Goal: Find specific page/section: Find specific page/section

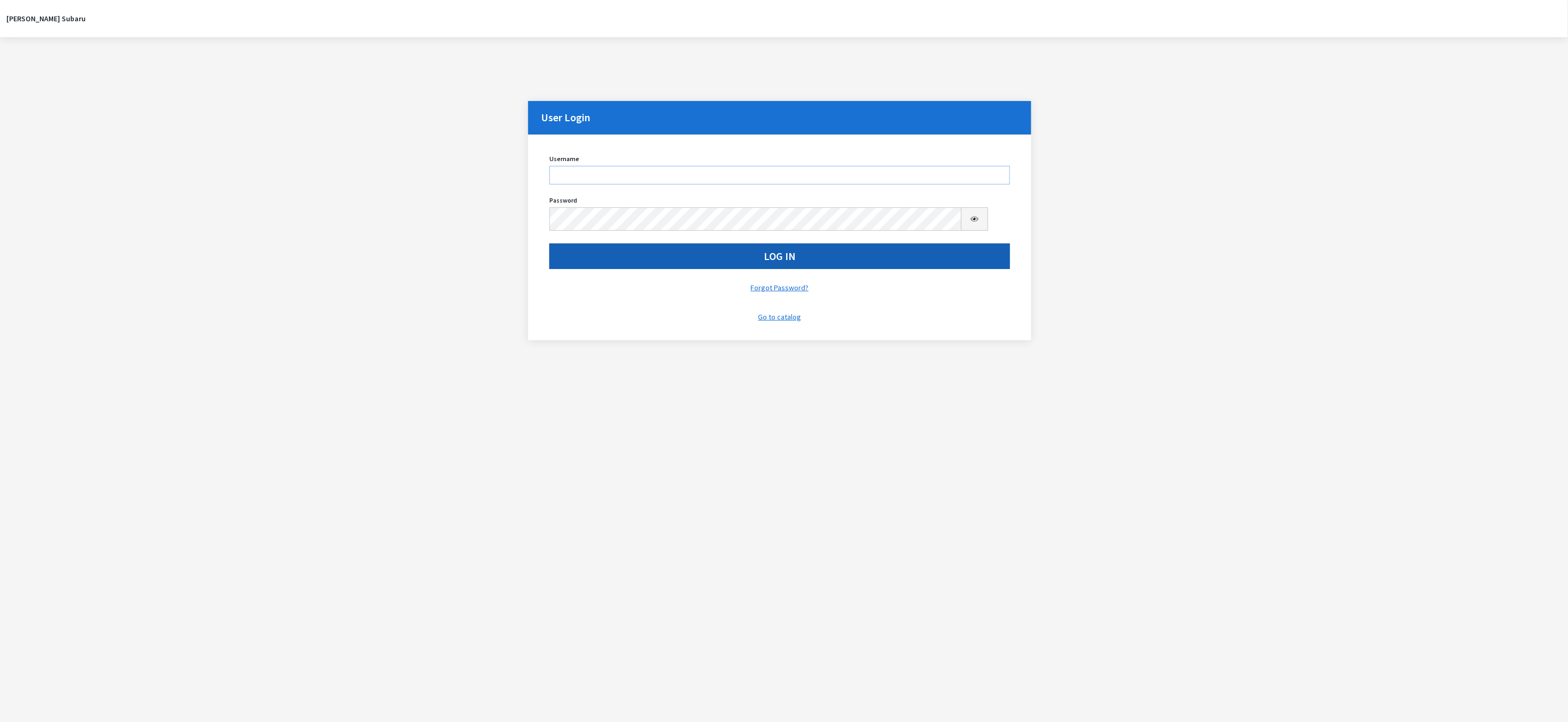
type input "kdorton"
click at [651, 269] on button "Log In" at bounding box center [780, 256] width 460 height 26
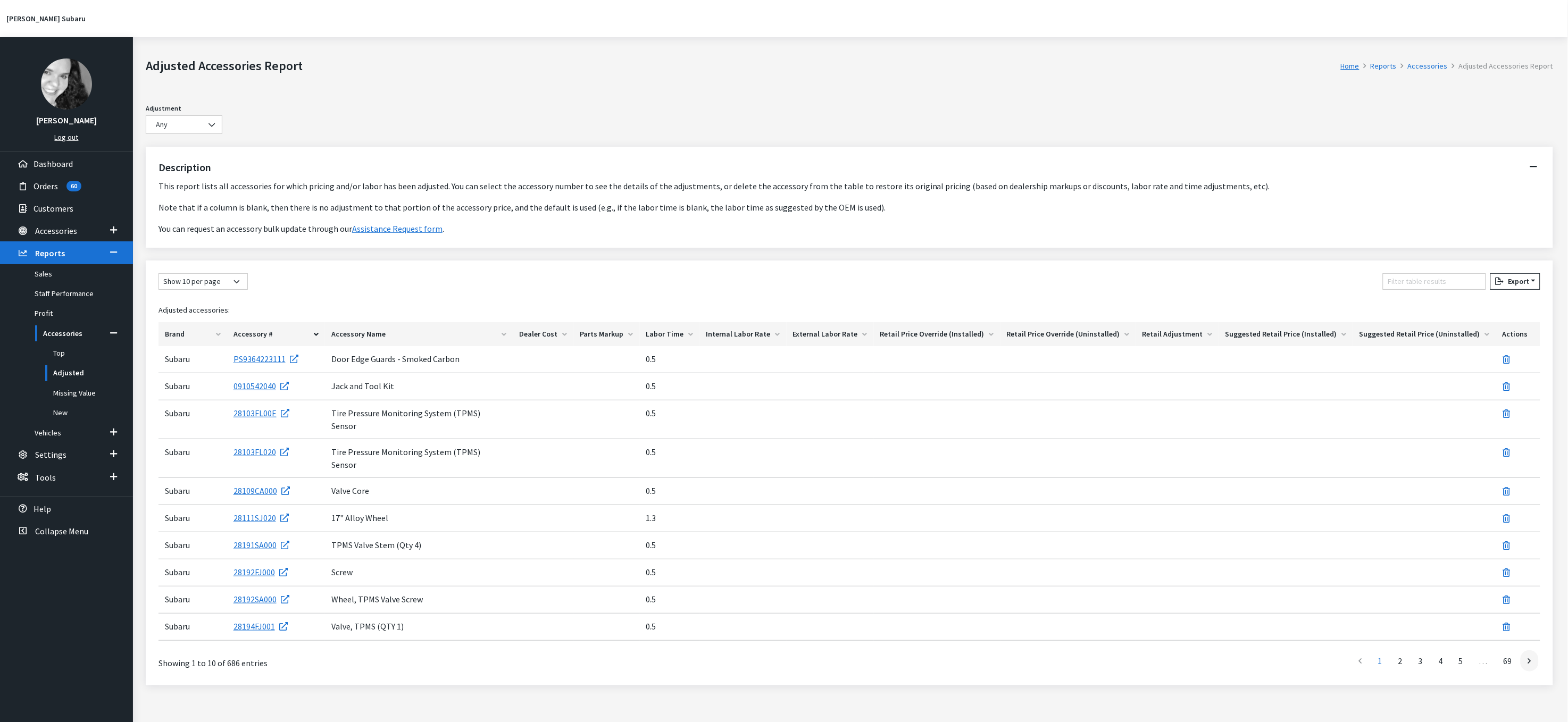
scroll to position [135, 0]
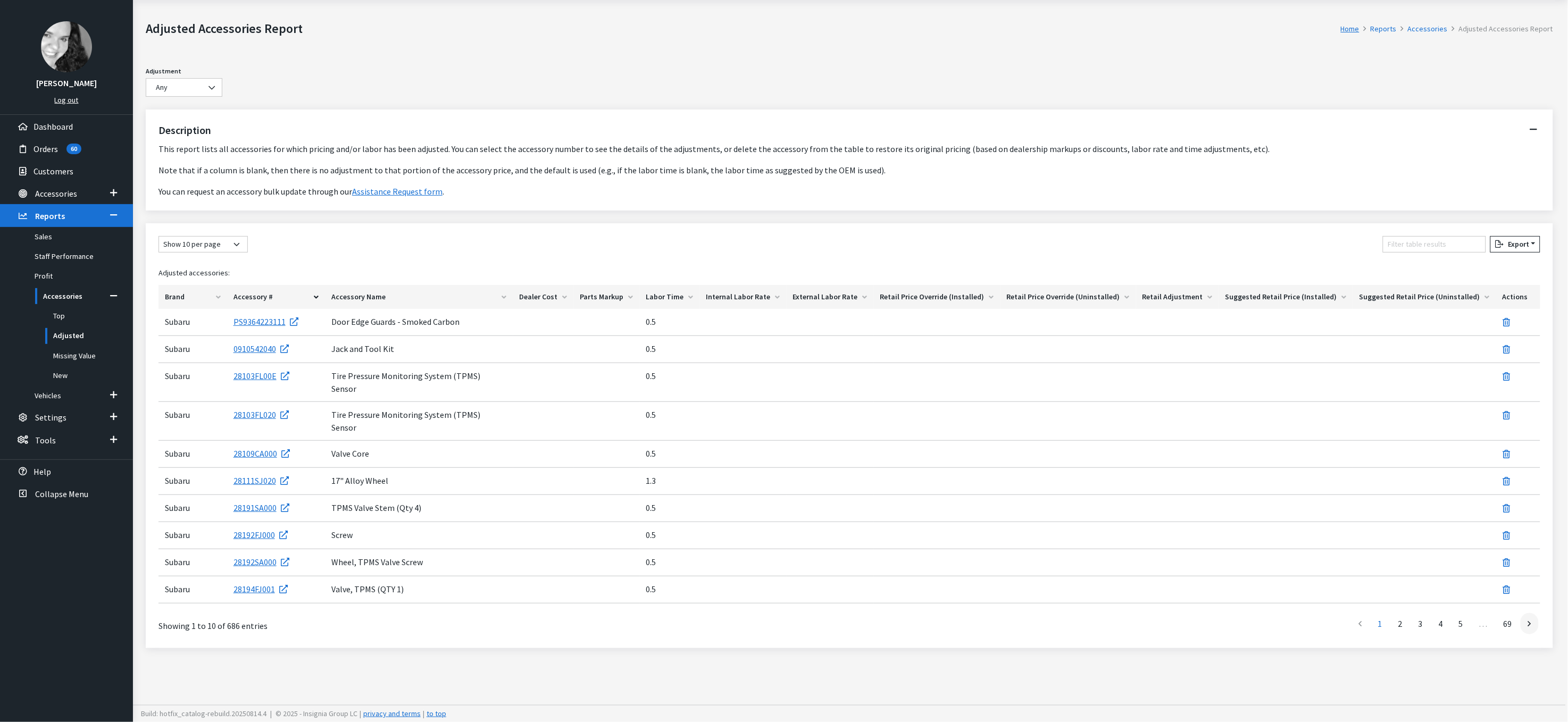
click at [377, 285] on th "Accessory Name" at bounding box center [419, 297] width 188 height 24
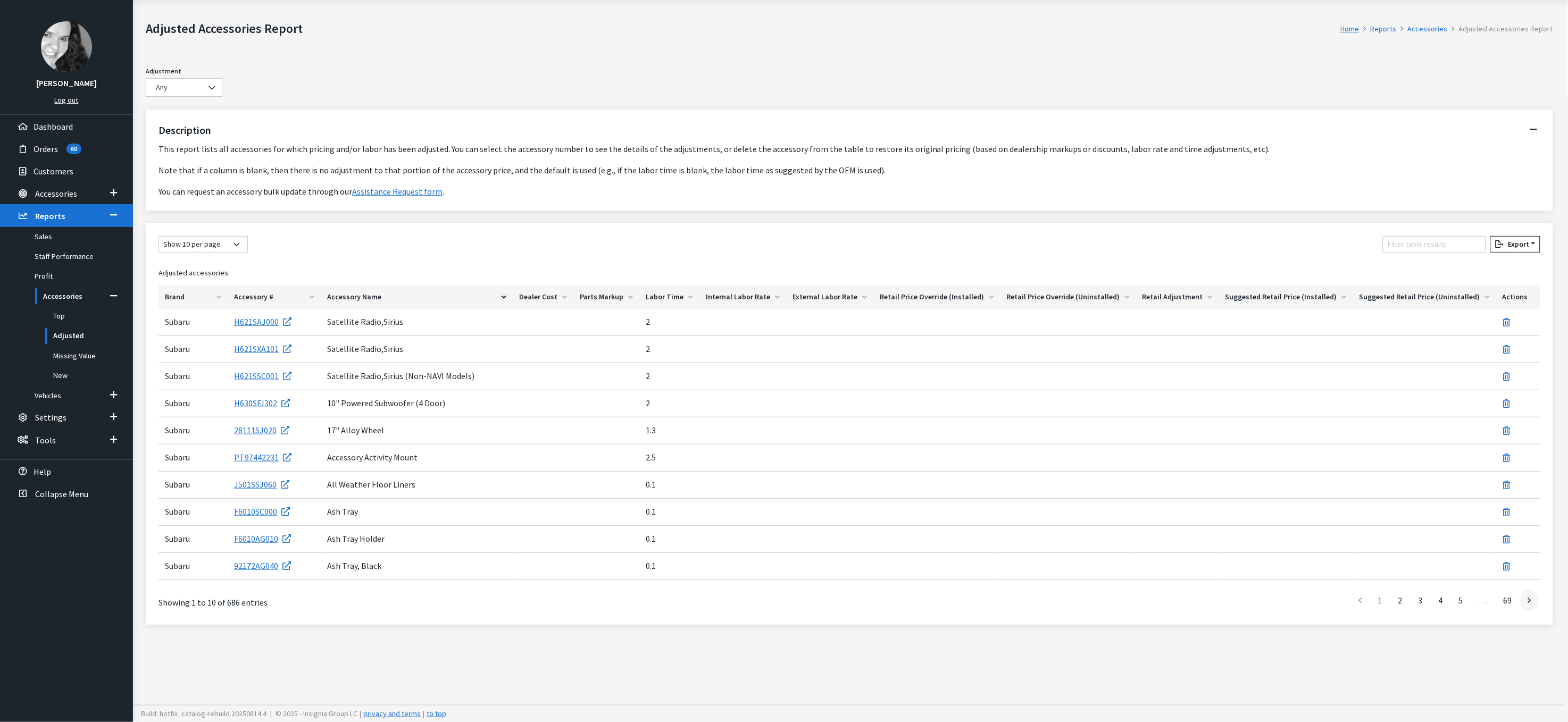
scroll to position [107, 0]
click at [392, 294] on th "Accessory Name" at bounding box center [416, 297] width 192 height 24
click at [392, 294] on th "Accessory Name" at bounding box center [417, 297] width 191 height 24
click at [1331, 239] on div "Show 10 per page Show 25 per page Show 50 per page Show 100 per page Show 1000 …" at bounding box center [849, 247] width 1386 height 21
click at [1383, 236] on input "Filter table results" at bounding box center [1435, 245] width 103 height 17
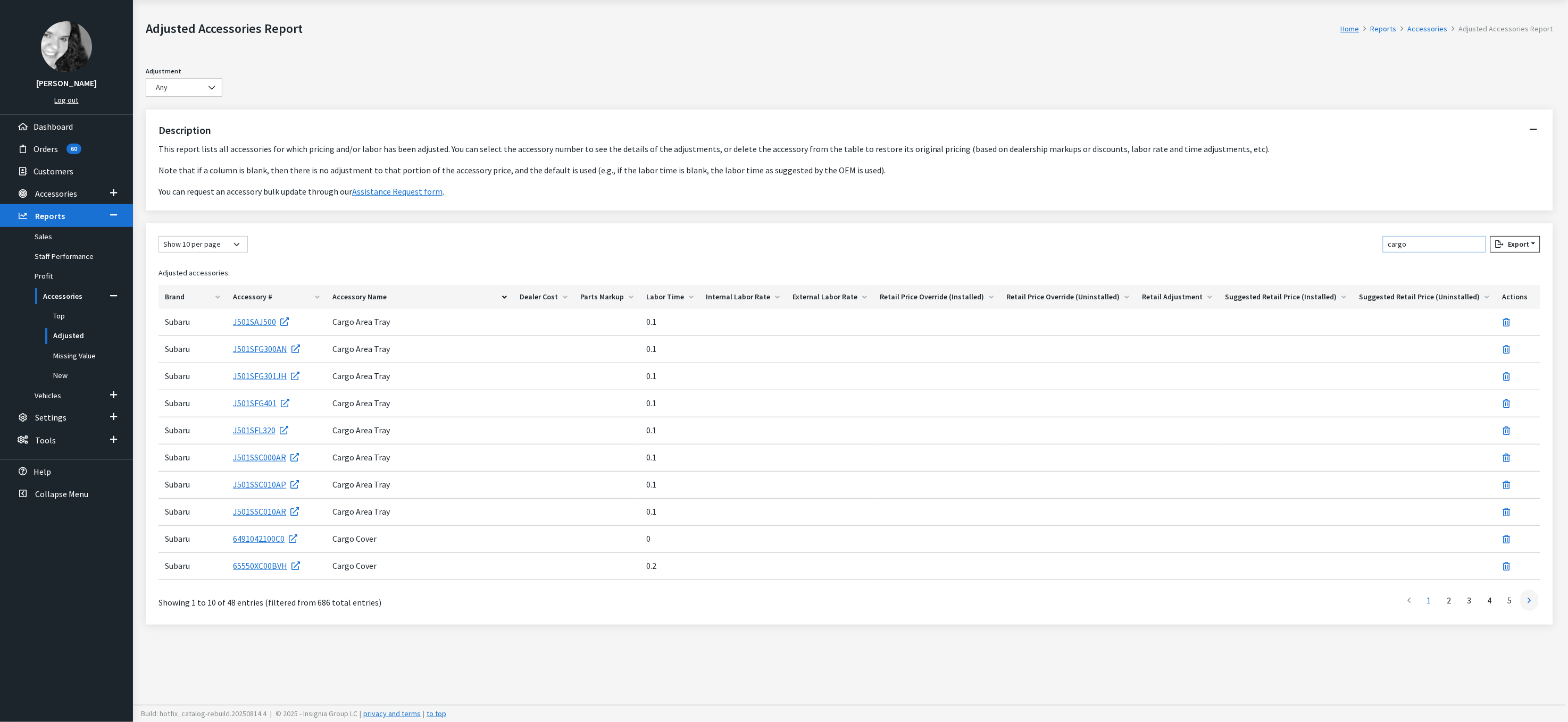
type input "cargo"
click at [1526, 611] on link at bounding box center [1530, 600] width 18 height 22
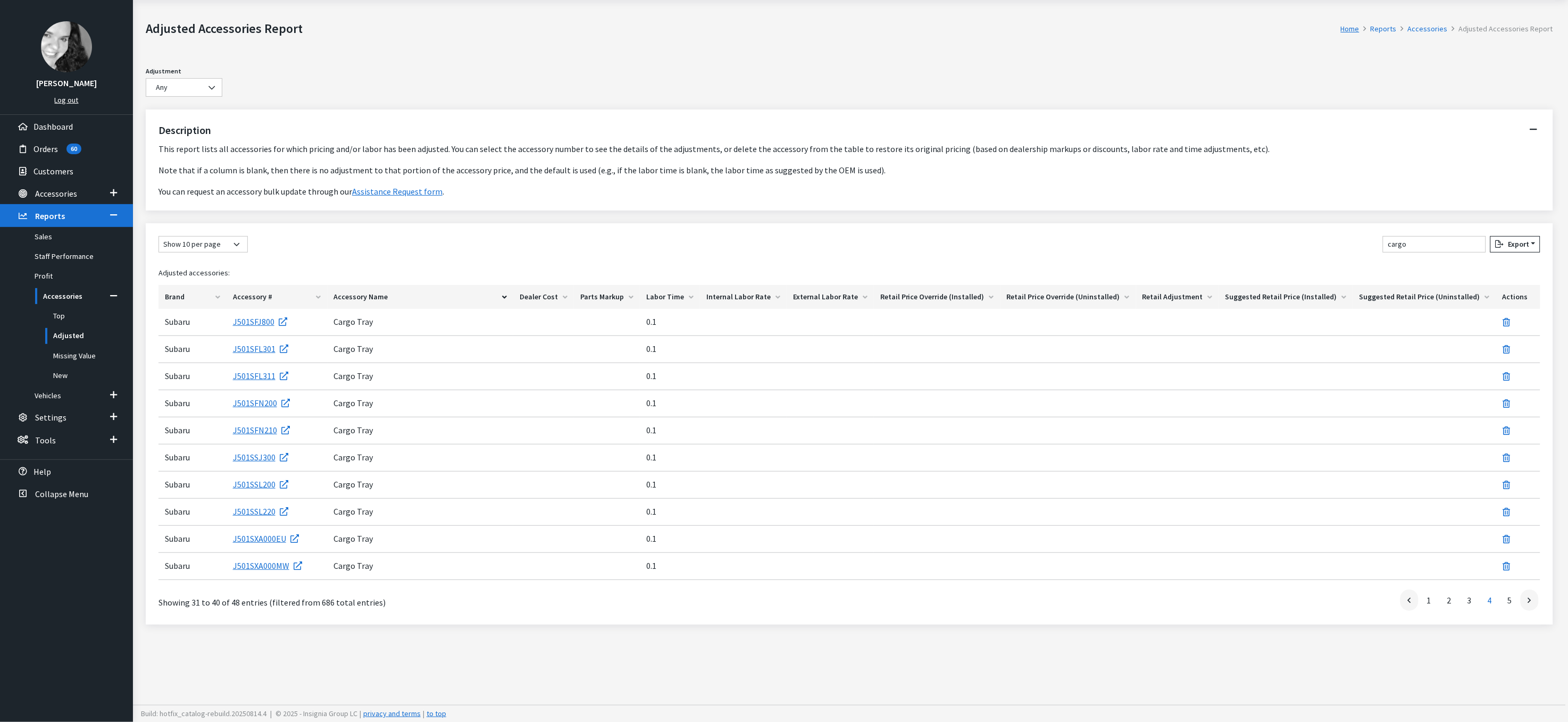
click at [1526, 611] on link at bounding box center [1530, 600] width 18 height 22
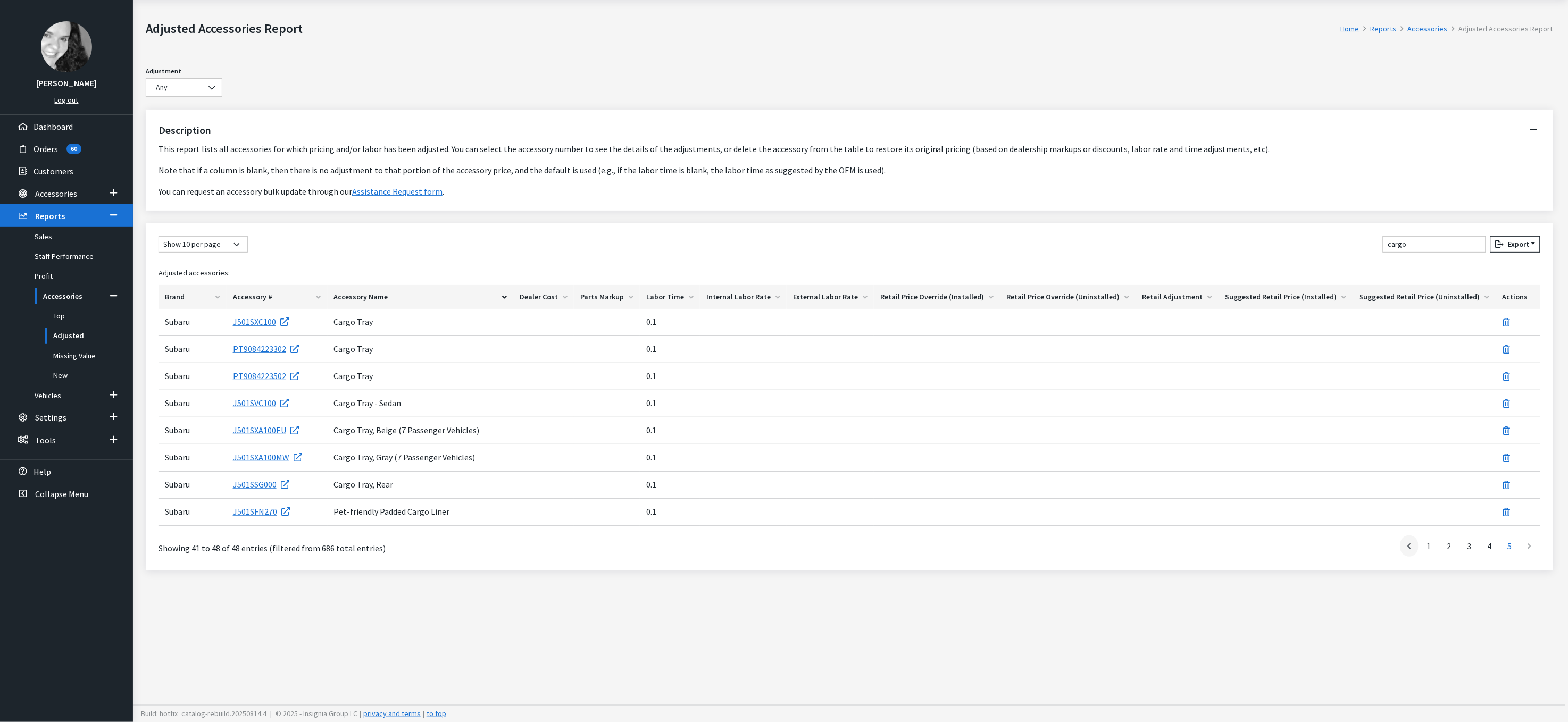
click at [1526, 557] on li at bounding box center [1531, 546] width 19 height 22
